Goal: Task Accomplishment & Management: Complete application form

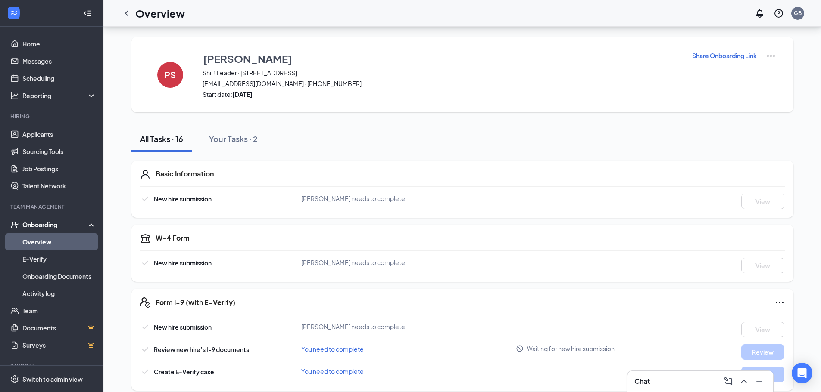
scroll to position [129, 0]
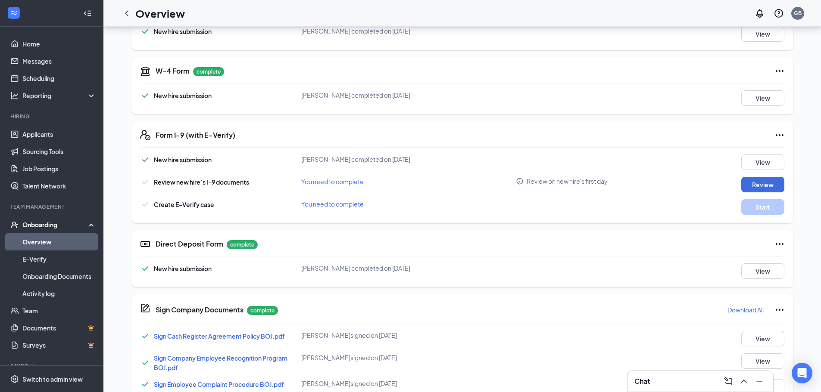
scroll to position [172, 0]
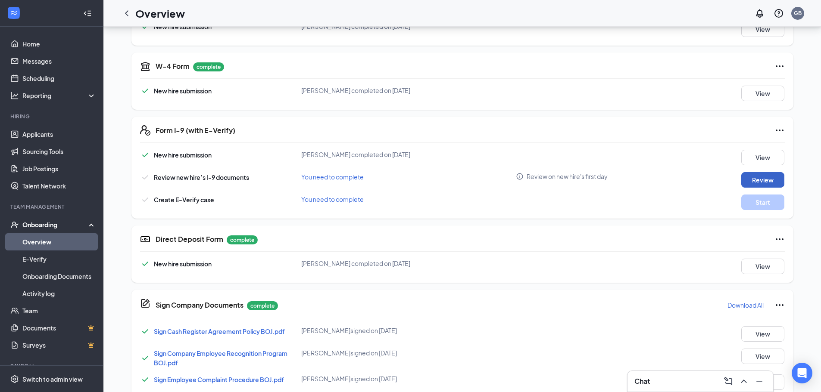
click at [758, 180] on button "Review" at bounding box center [762, 180] width 43 height 16
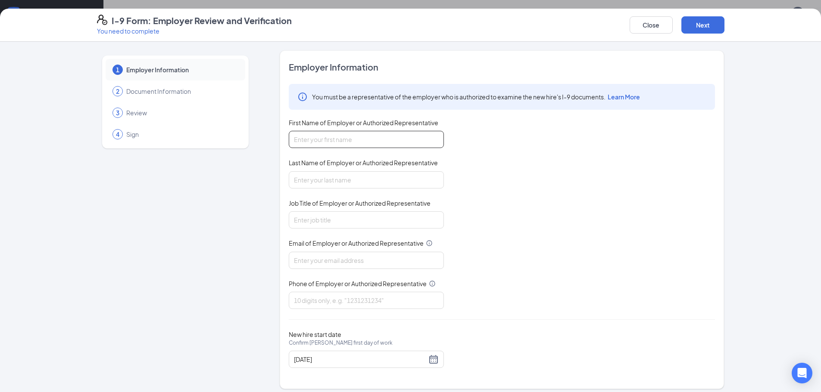
click at [371, 134] on input "First Name of Employer or Authorized Representative" at bounding box center [366, 139] width 155 height 17
type input "[PERSON_NAME]"
click at [335, 177] on input "Last Name of Employer or Authorized Representative" at bounding box center [366, 179] width 155 height 17
type input "[PERSON_NAME]"
click at [315, 215] on input "Job Title of Employer or Authorized Representative" at bounding box center [366, 220] width 155 height 17
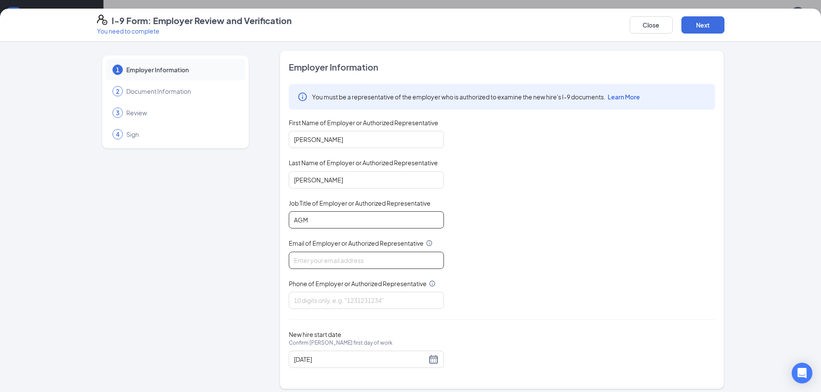
type input "AGM"
click at [319, 256] on input "Email of Employer or Authorized Representative" at bounding box center [366, 260] width 155 height 17
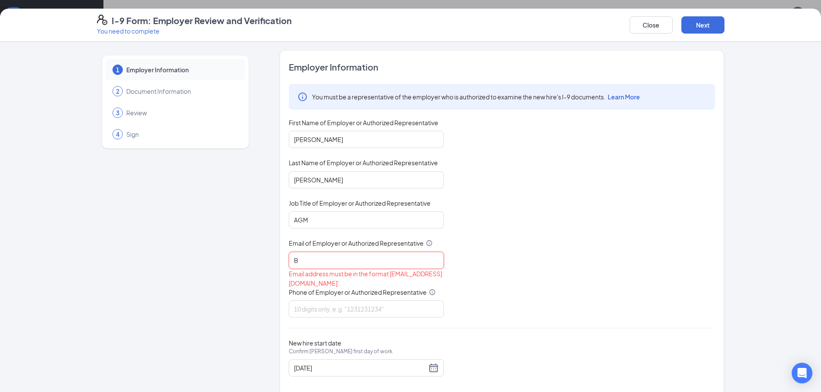
type input "B"
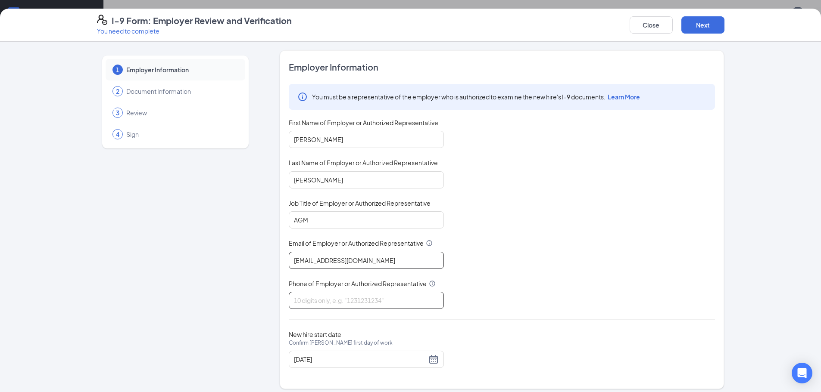
type input "[EMAIL_ADDRESS][DOMAIN_NAME]"
click at [332, 293] on input "Phone of Employer or Authorized Representative" at bounding box center [366, 300] width 155 height 17
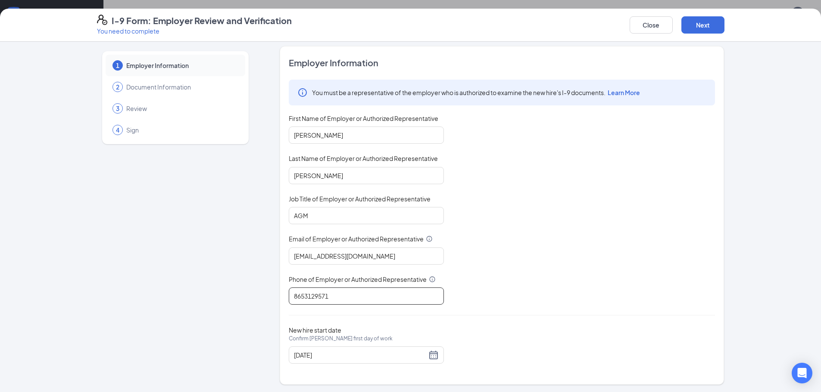
scroll to position [6, 0]
type input "8653129571"
click at [707, 28] on button "Next" at bounding box center [702, 24] width 43 height 17
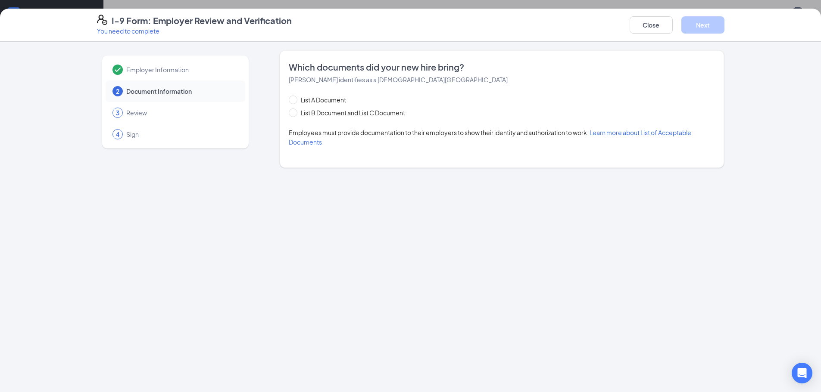
scroll to position [0, 0]
click at [299, 112] on span "List B Document and List C Document" at bounding box center [352, 112] width 111 height 9
click at [295, 112] on input "List B Document and List C Document" at bounding box center [292, 112] width 6 height 6
radio input "true"
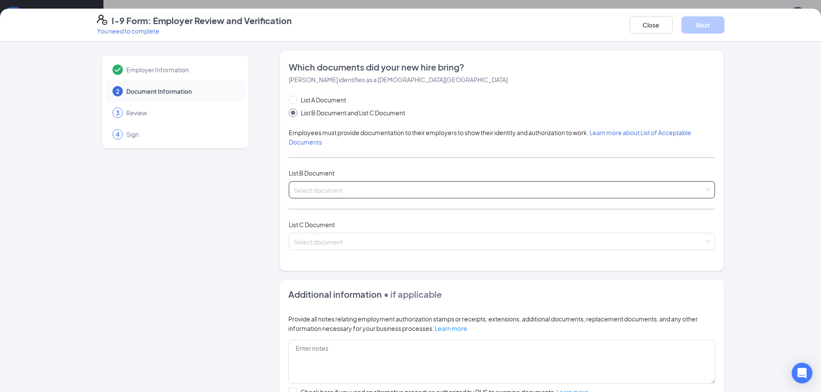
click at [395, 182] on input "search" at bounding box center [499, 188] width 410 height 13
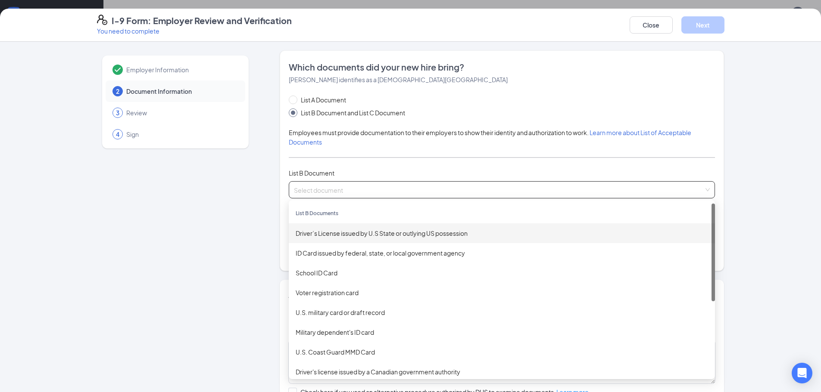
click at [424, 228] on div "Driver’s License issued by U.S State or outlying US possession" at bounding box center [502, 234] width 426 height 20
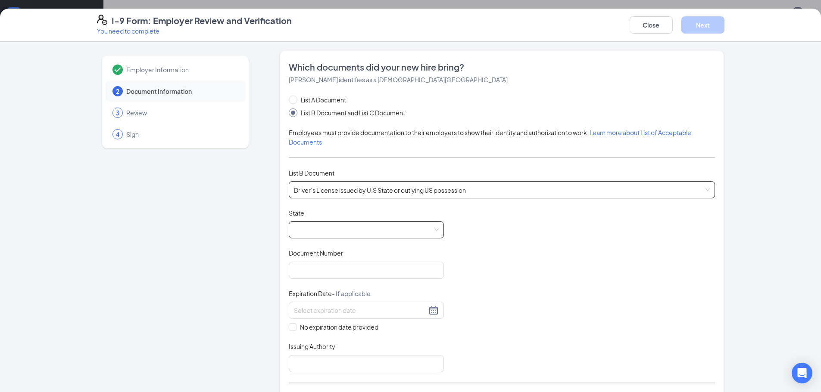
click at [408, 226] on span at bounding box center [366, 230] width 145 height 16
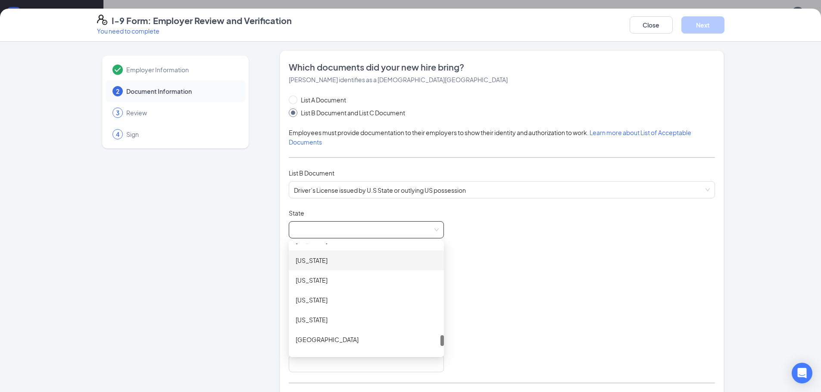
click at [358, 263] on div "[US_STATE]" at bounding box center [366, 260] width 141 height 9
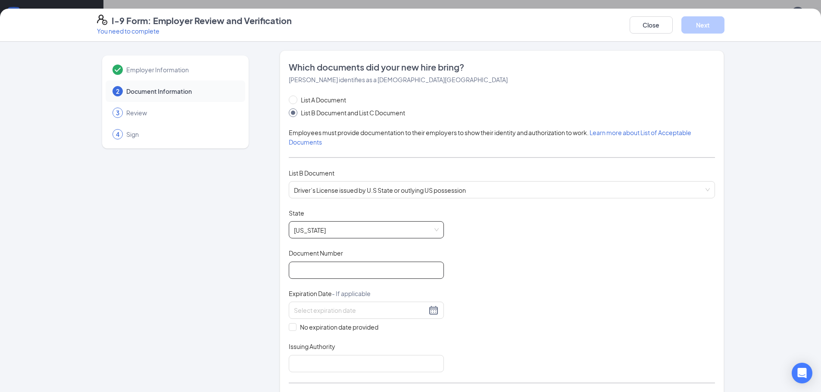
click at [348, 268] on input "Document Number" at bounding box center [366, 270] width 155 height 17
click at [384, 187] on span "Driver’s License issued by U.S State or outlying US possession" at bounding box center [502, 190] width 416 height 16
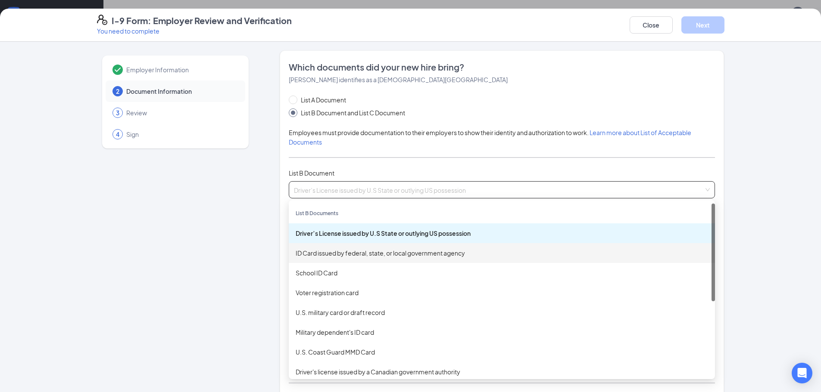
click at [368, 249] on div "ID Card issued by federal, state, or local government agency" at bounding box center [502, 253] width 412 height 9
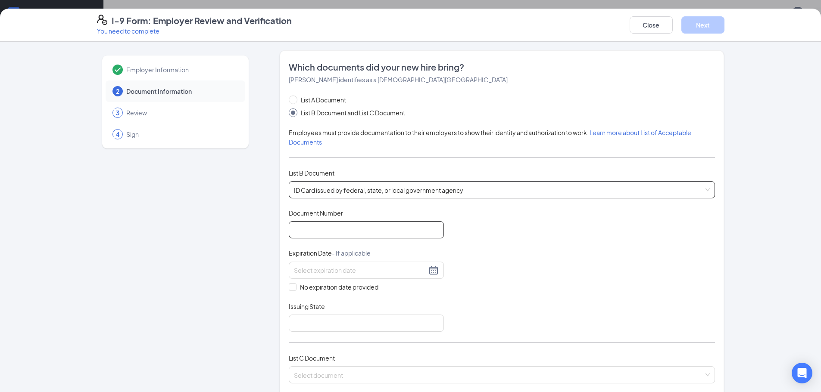
click at [386, 231] on input "Document Number" at bounding box center [366, 229] width 155 height 17
type input "141779443"
click at [430, 268] on div at bounding box center [366, 270] width 145 height 10
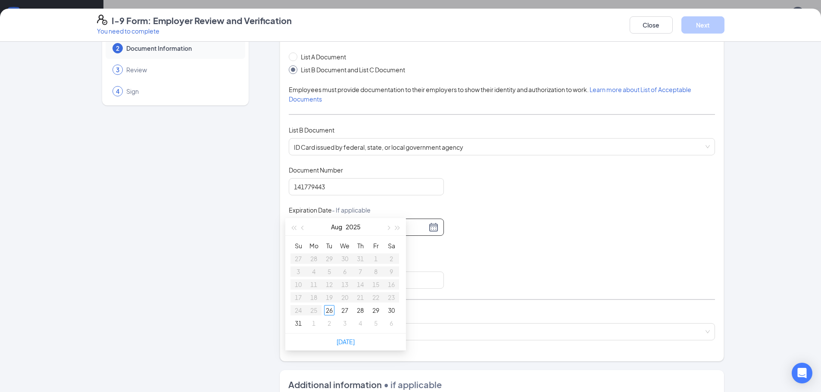
scroll to position [215, 0]
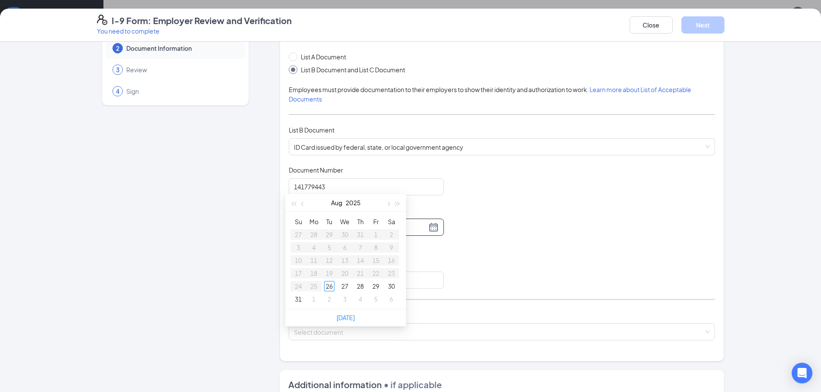
type input "[DATE]"
click at [351, 202] on button "2025" at bounding box center [353, 202] width 15 height 17
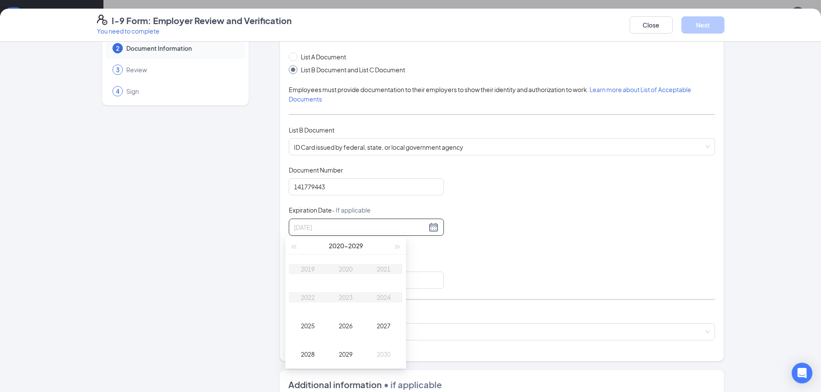
type input "[DATE]"
click at [384, 328] on div "2027" at bounding box center [384, 326] width 26 height 10
type input "[DATE]"
click at [341, 249] on button "Aug" at bounding box center [336, 245] width 11 height 17
click at [349, 299] on div "May" at bounding box center [346, 298] width 26 height 10
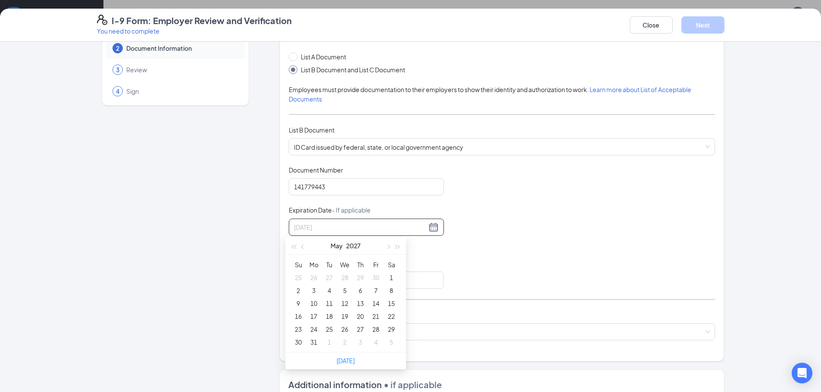
type input "[DATE]"
click at [316, 327] on div "24" at bounding box center [313, 329] width 10 height 10
click at [426, 230] on div "[DATE]" at bounding box center [366, 227] width 145 height 10
type input "[DATE]"
click at [393, 282] on div "1" at bounding box center [391, 278] width 10 height 10
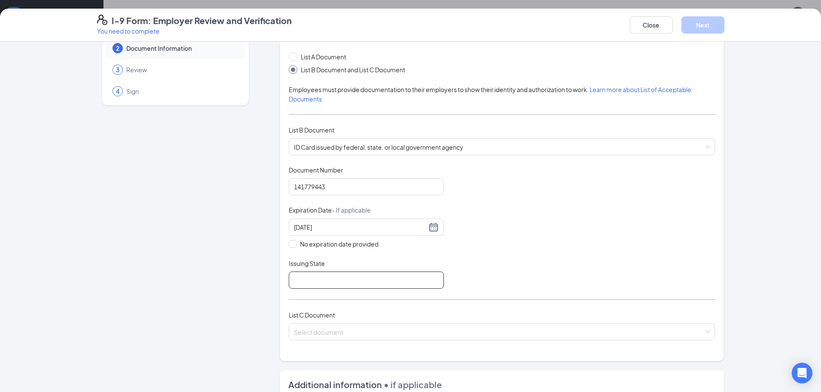
click at [319, 279] on input "Issuing State" at bounding box center [366, 280] width 155 height 17
type input "[US_STATE]"
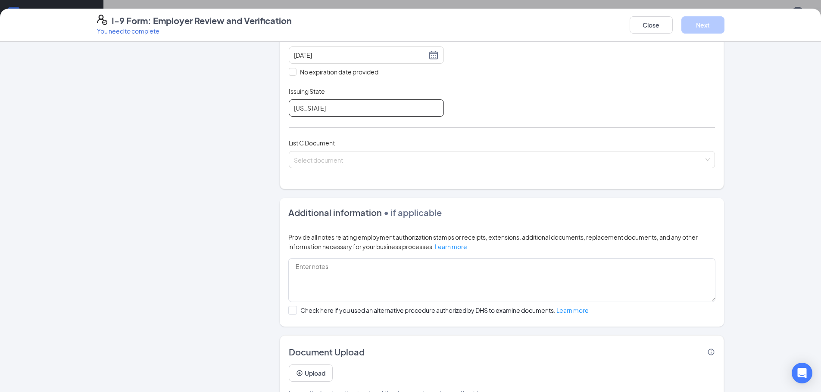
scroll to position [240, 0]
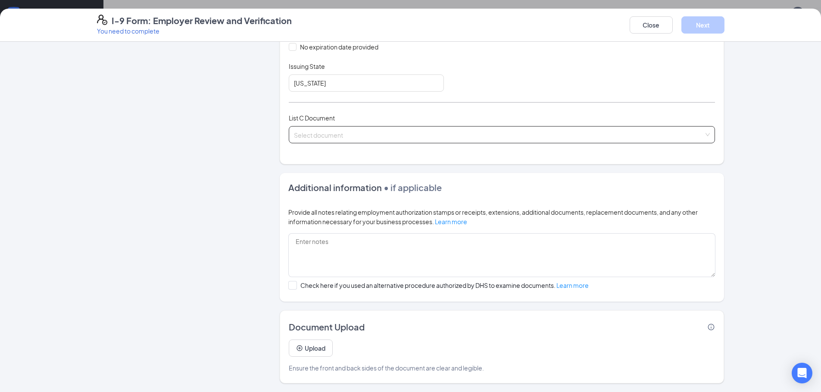
click at [351, 127] on input "search" at bounding box center [499, 133] width 410 height 13
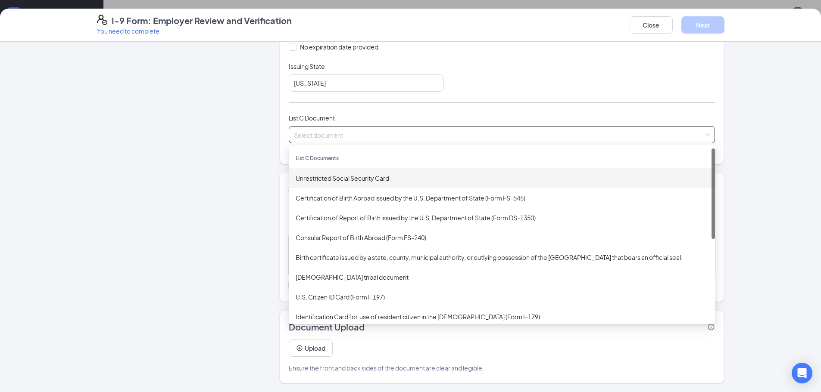
click at [362, 172] on div "Unrestricted Social Security Card" at bounding box center [502, 178] width 426 height 20
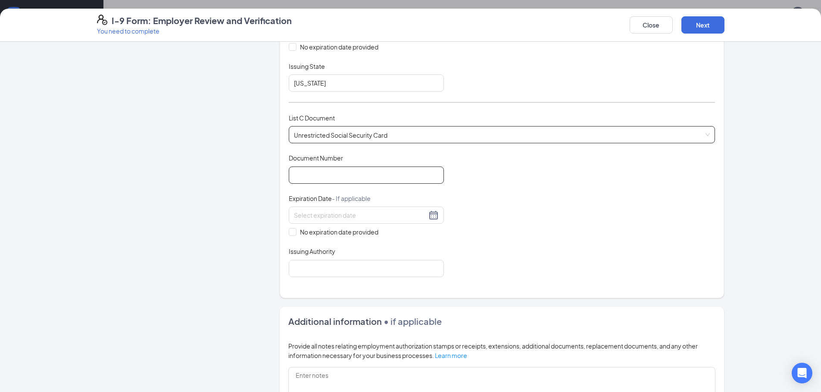
click at [340, 174] on input "Document Number" at bounding box center [366, 175] width 155 height 17
type input "425458729"
click at [289, 231] on input "No expiration date provided" at bounding box center [292, 231] width 6 height 6
checkbox input "true"
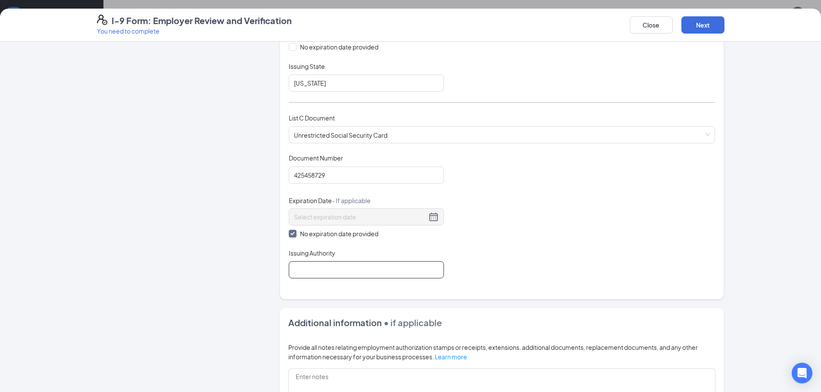
click at [318, 271] on input "Issuing Authority" at bounding box center [366, 270] width 155 height 17
type input "Social Security Administration"
click at [702, 26] on button "Next" at bounding box center [702, 24] width 43 height 17
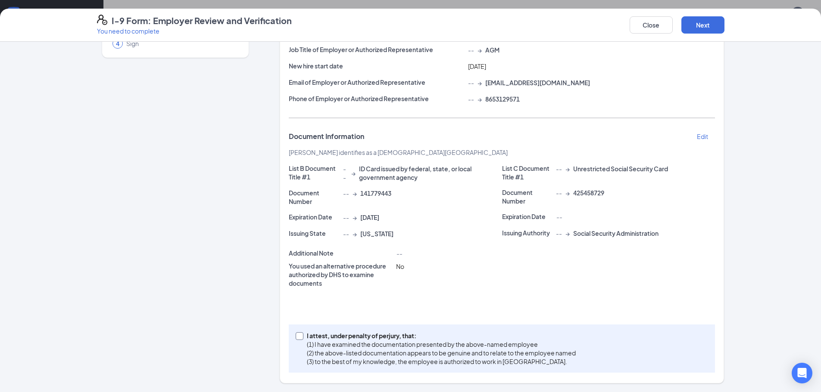
click at [296, 336] on input "I attest, under penalty of [PERSON_NAME], that: (1) I have examined the documen…" at bounding box center [299, 336] width 6 height 6
checkbox input "true"
click at [694, 21] on button "Next" at bounding box center [702, 24] width 43 height 17
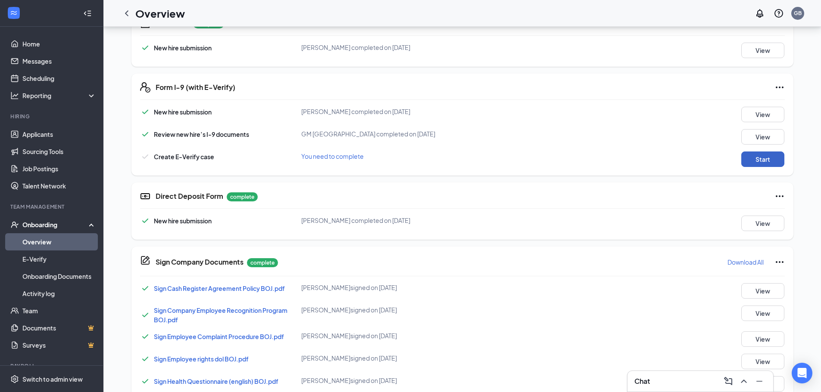
click at [757, 162] on button "Start" at bounding box center [762, 160] width 43 height 16
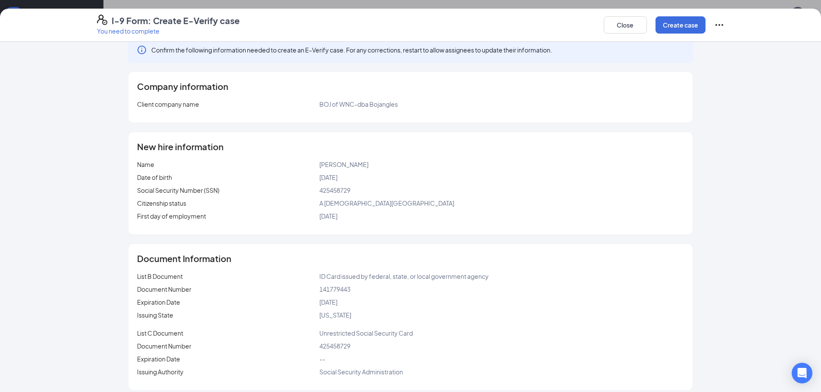
scroll to position [21, 0]
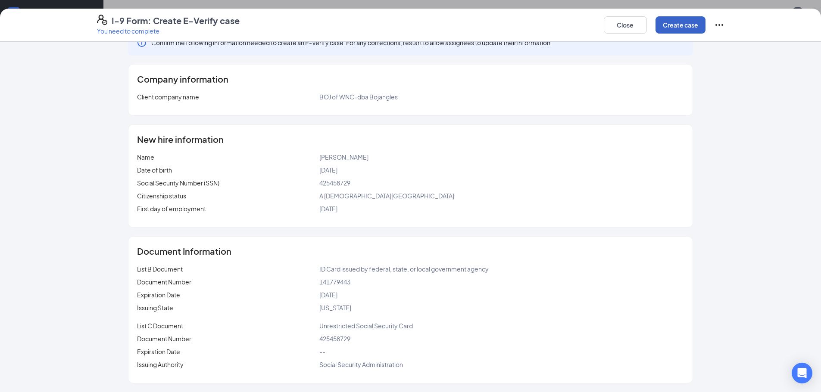
click at [675, 20] on button "Create case" at bounding box center [680, 24] width 50 height 17
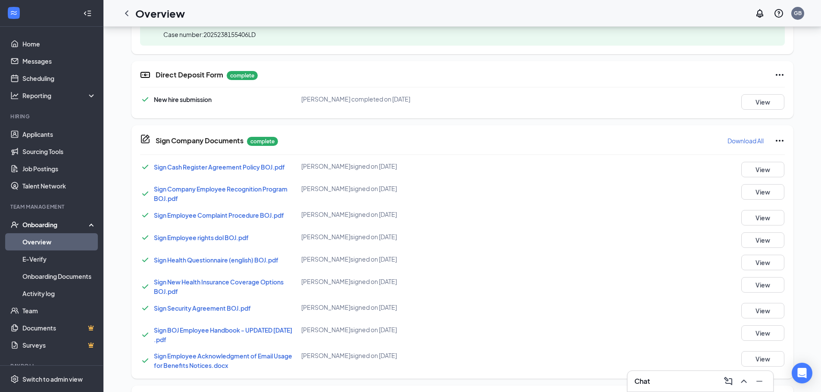
scroll to position [482, 0]
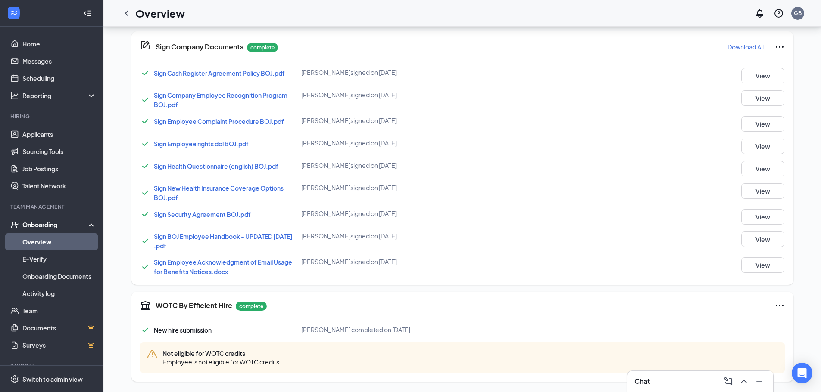
click at [41, 224] on div "Onboarding" at bounding box center [55, 225] width 66 height 9
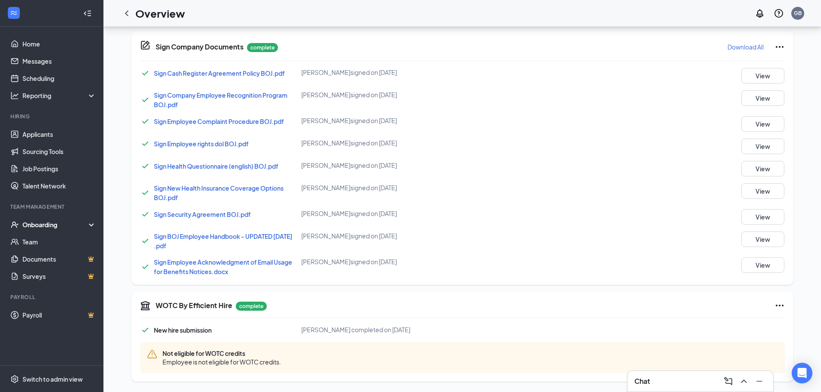
click at [41, 224] on div "Onboarding" at bounding box center [55, 225] width 66 height 9
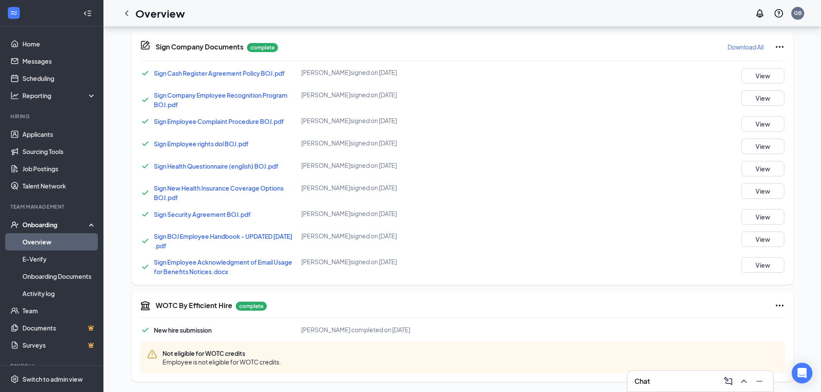
click at [47, 243] on link "Overview" at bounding box center [59, 242] width 74 height 17
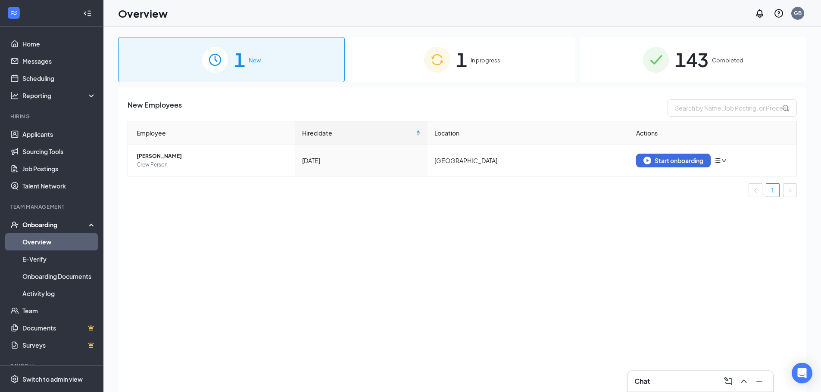
click at [457, 54] on span "1" at bounding box center [461, 60] width 11 height 30
